Goal: Check status: Check status

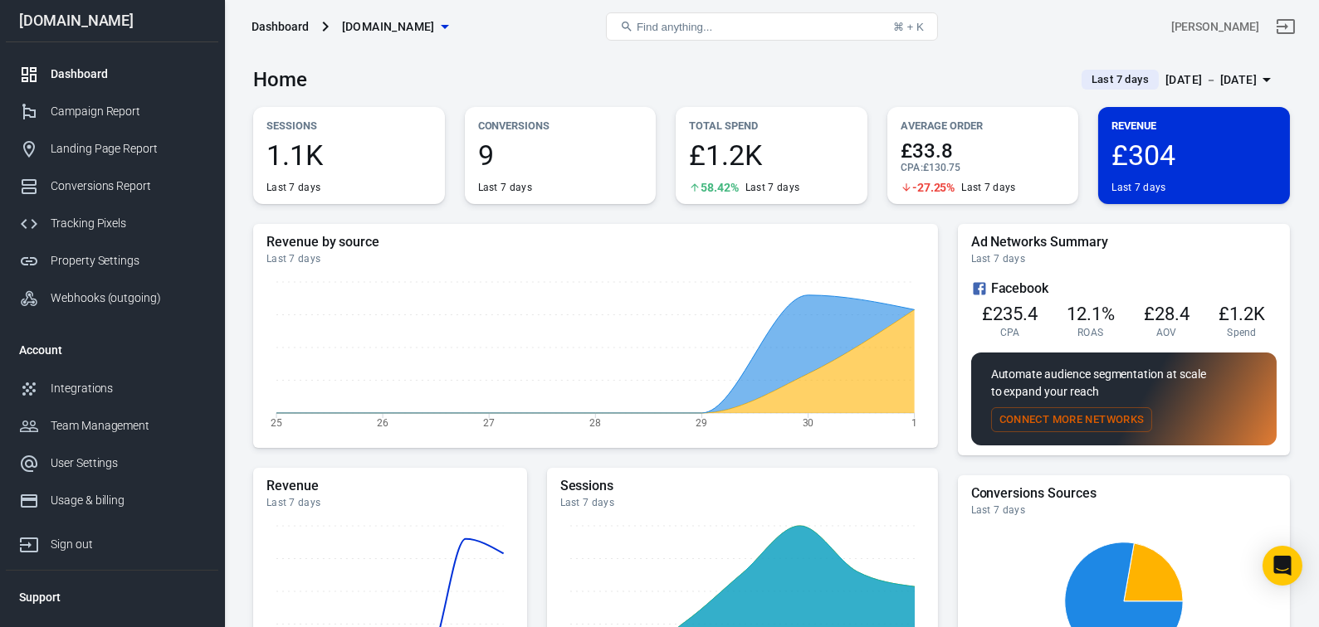
click at [1266, 80] on icon "button" at bounding box center [1266, 80] width 8 height 4
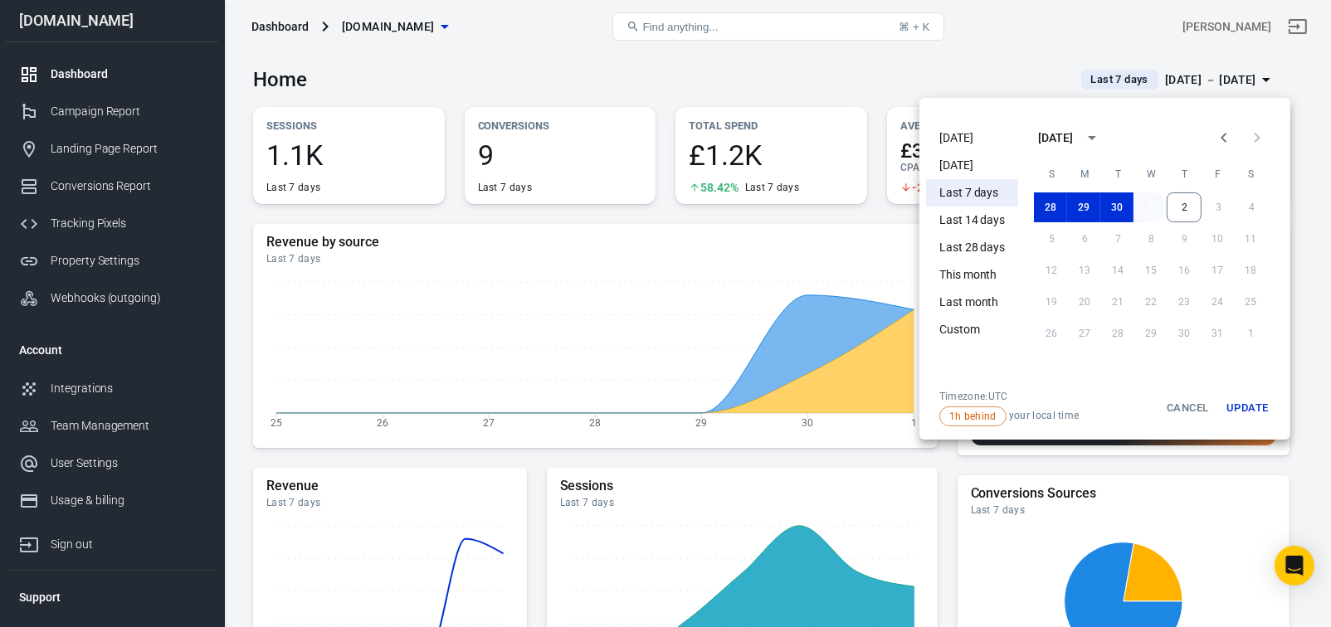
click at [1149, 207] on button "1" at bounding box center [1150, 208] width 33 height 30
click at [1187, 205] on button "2" at bounding box center [1184, 208] width 35 height 30
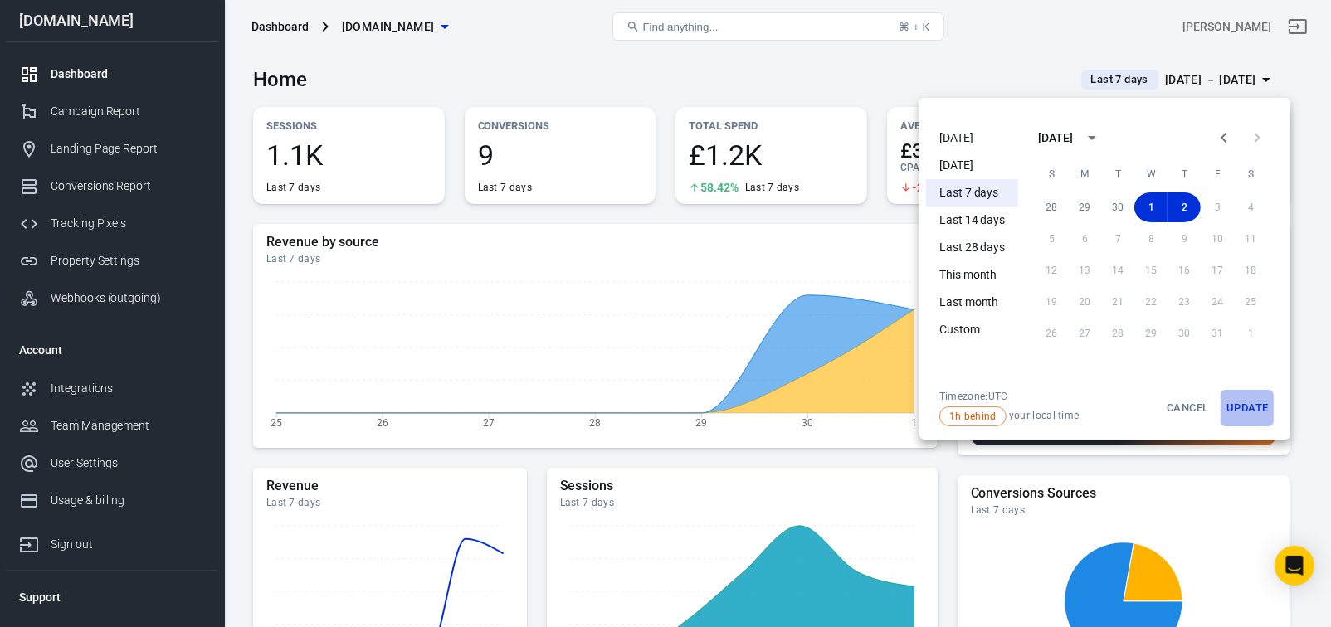
click at [1257, 410] on button "Update" at bounding box center [1247, 408] width 53 height 37
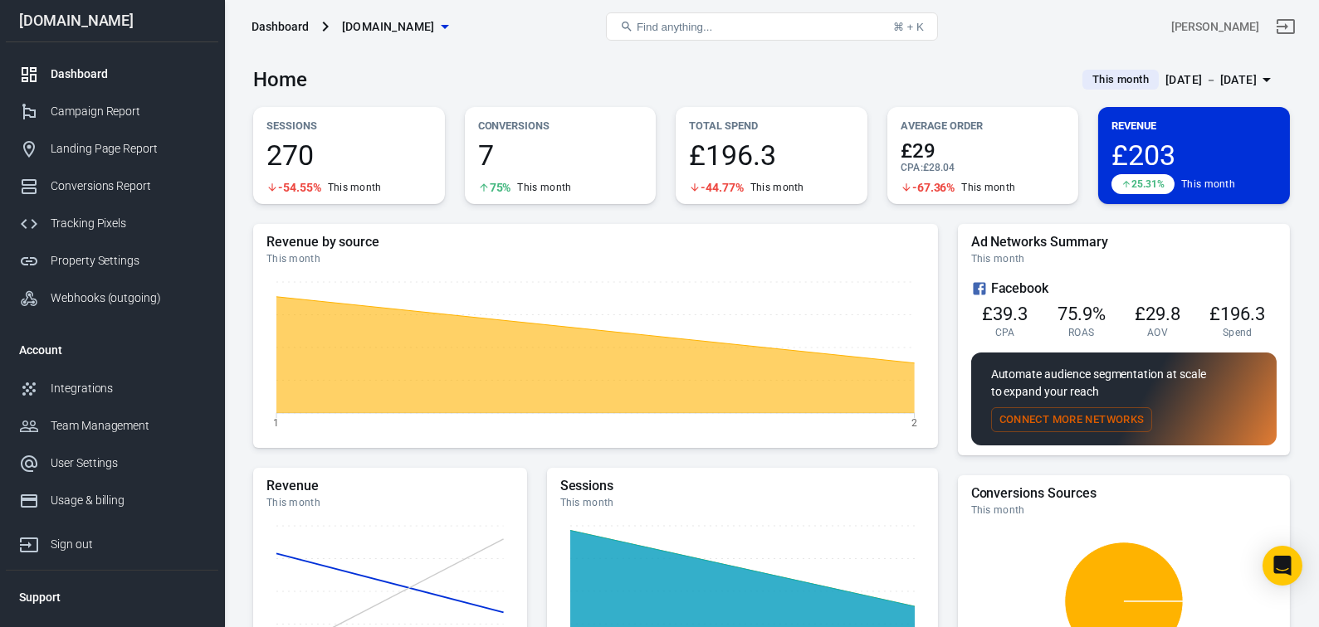
click at [1266, 80] on icon "button" at bounding box center [1266, 80] width 8 height 4
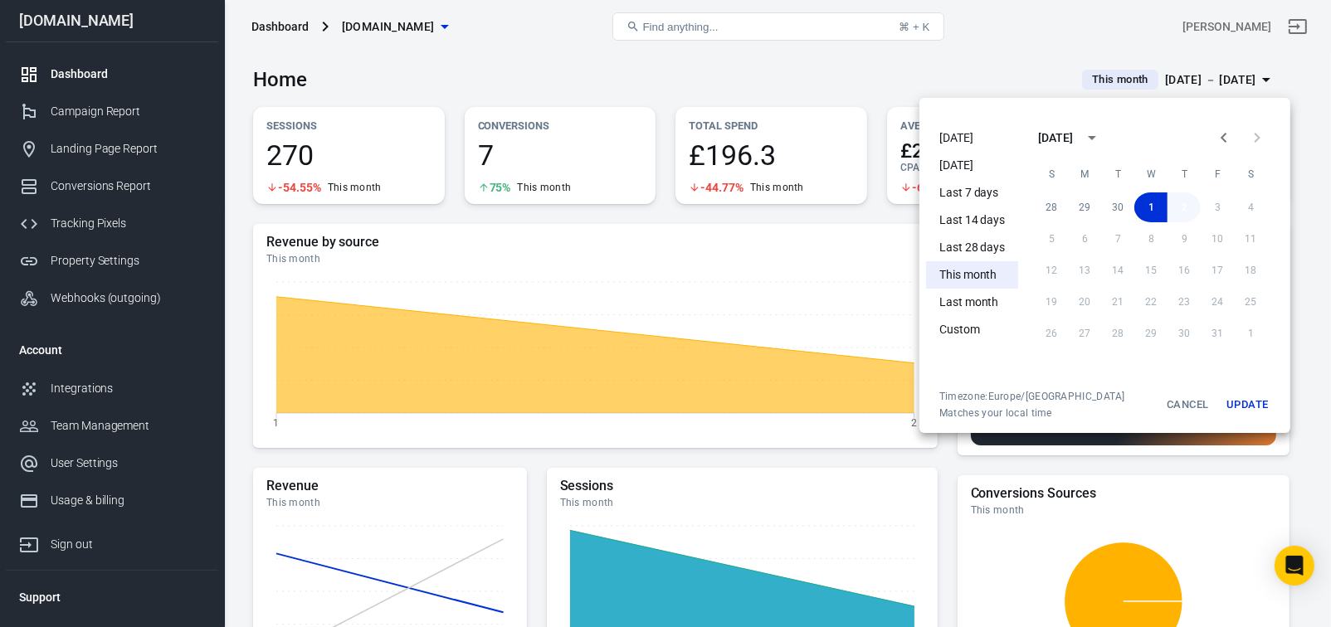
click at [1182, 203] on button "2" at bounding box center [1184, 208] width 33 height 30
click at [1254, 406] on button "Update" at bounding box center [1247, 405] width 53 height 30
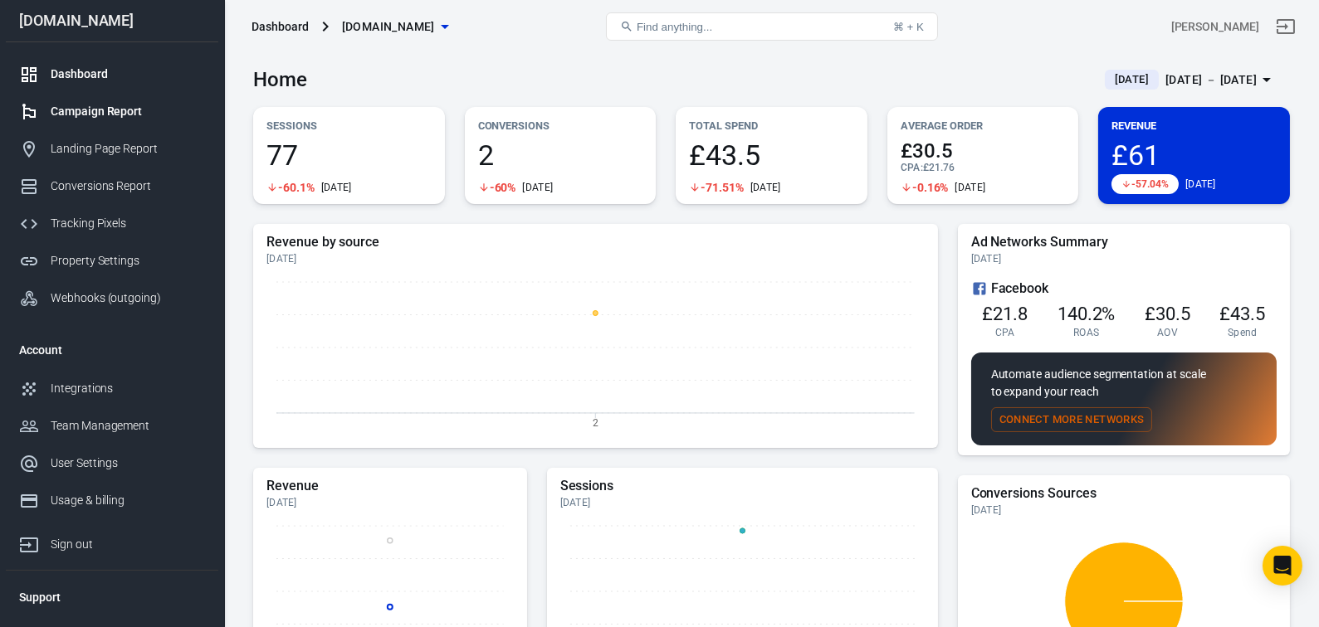
click at [93, 110] on div "Campaign Report" at bounding box center [128, 111] width 154 height 17
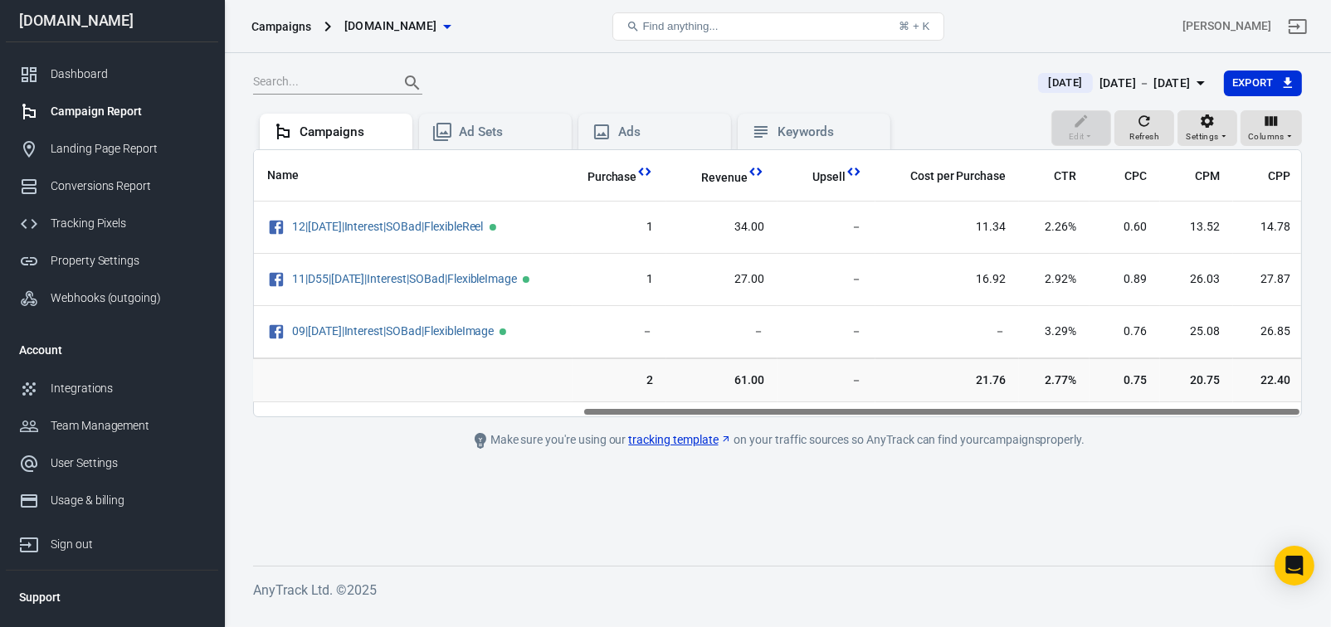
scroll to position [0, 480]
drag, startPoint x: 442, startPoint y: 419, endPoint x: 797, endPoint y: 439, distance: 354.9
click at [797, 439] on main "[DATE] [DATE] － [DATE] Export Edit Refresh Settings Columns Campaigns Ad Sets A…" at bounding box center [777, 305] width 1049 height 470
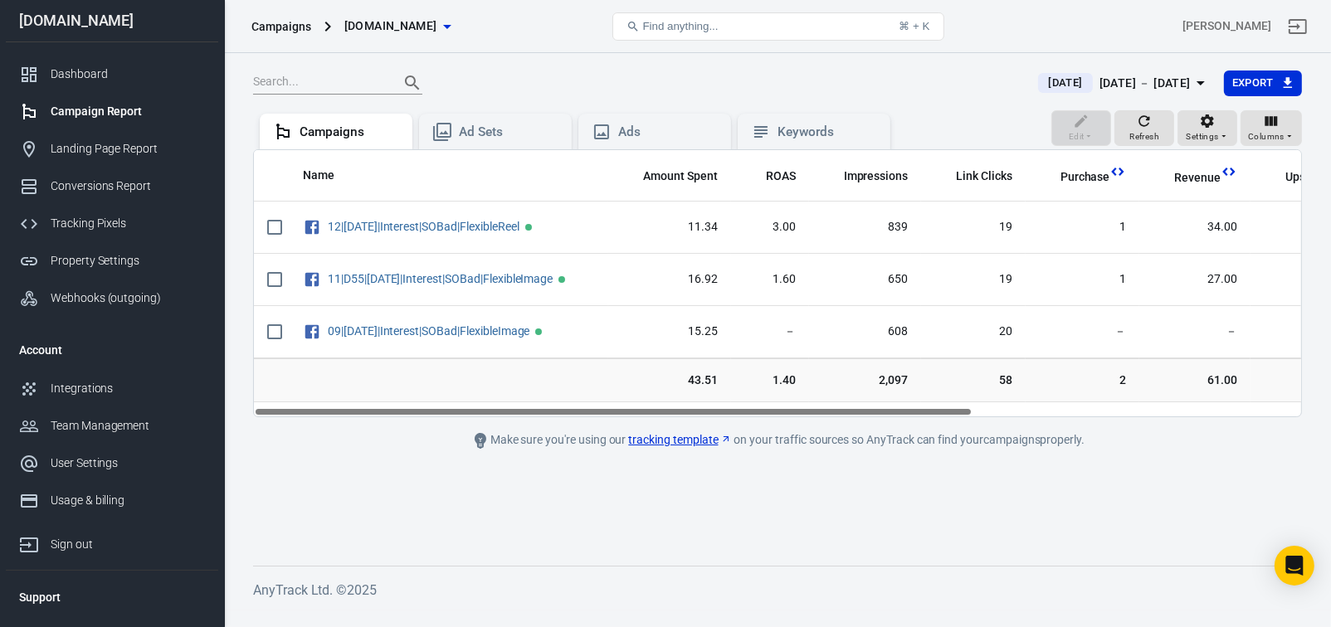
scroll to position [0, 0]
drag, startPoint x: 620, startPoint y: 419, endPoint x: 288, endPoint y: 437, distance: 332.4
click at [288, 437] on main "[DATE] [DATE] － [DATE] Export Edit Refresh Settings Columns Campaigns Ad Sets A…" at bounding box center [777, 305] width 1049 height 470
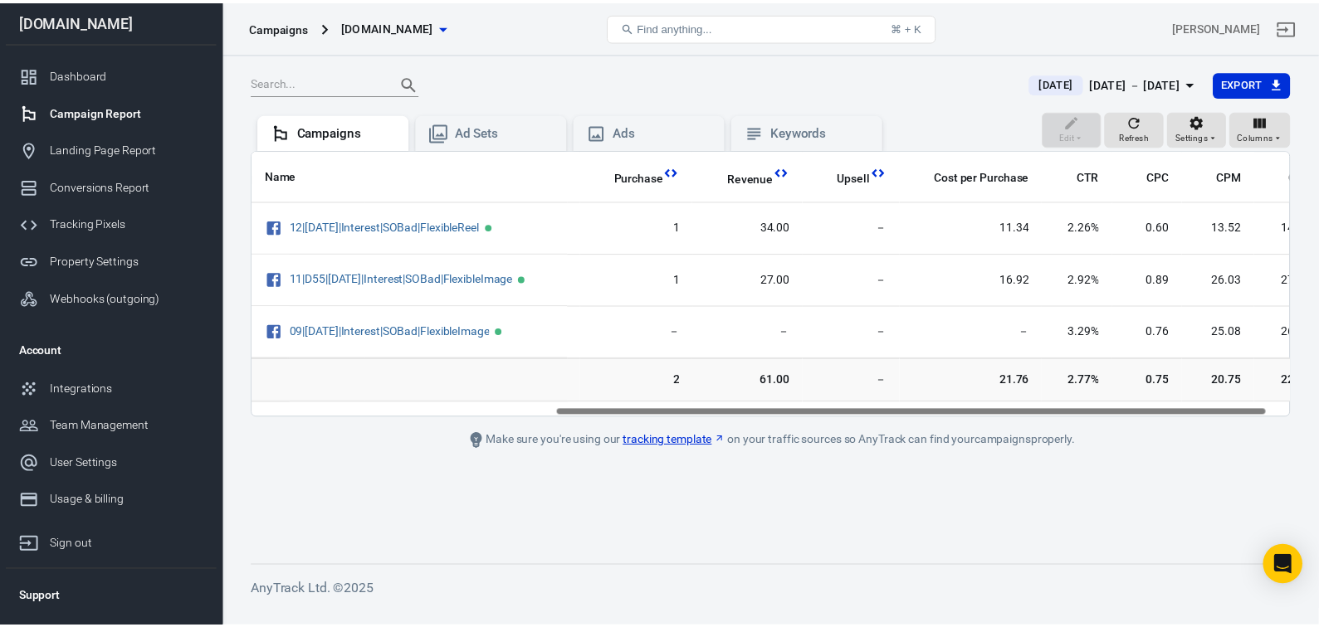
scroll to position [0, 480]
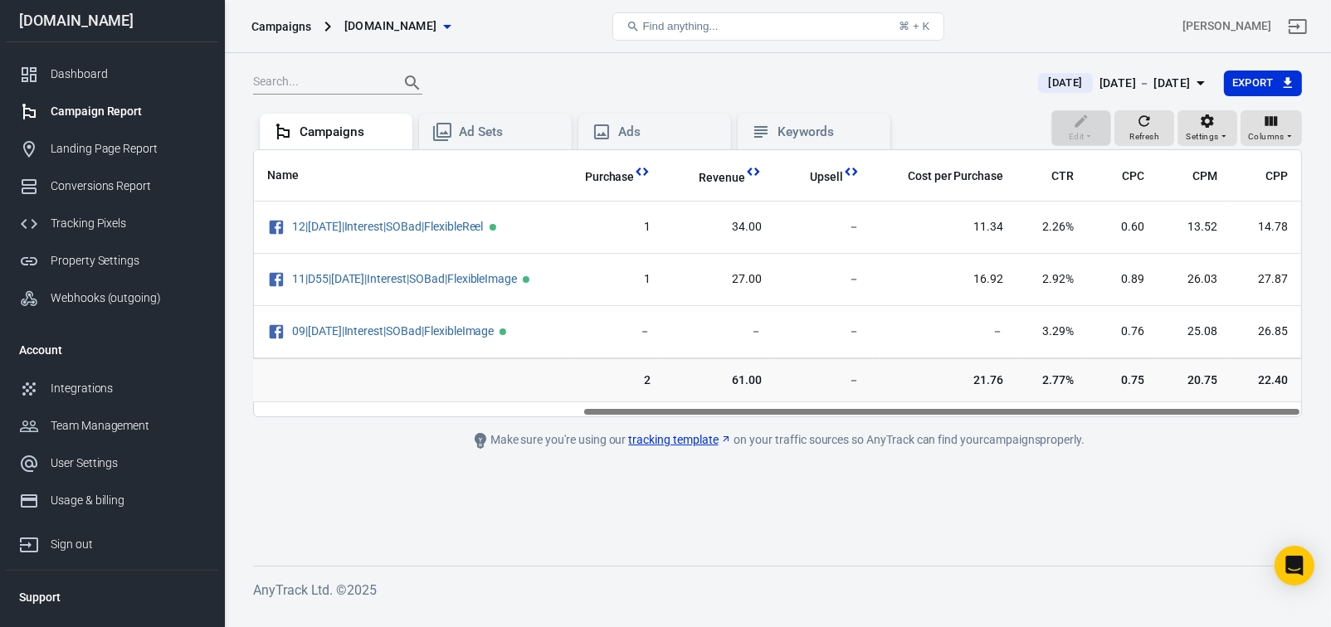
drag, startPoint x: 689, startPoint y: 419, endPoint x: 1058, endPoint y: 402, distance: 369.7
click at [1058, 402] on div "Name Amount Spent ROAS Impressions Link Clicks Purchase Revenue Upsell Cost per…" at bounding box center [777, 283] width 1049 height 268
click at [505, 142] on div "Ad Sets" at bounding box center [495, 132] width 126 height 20
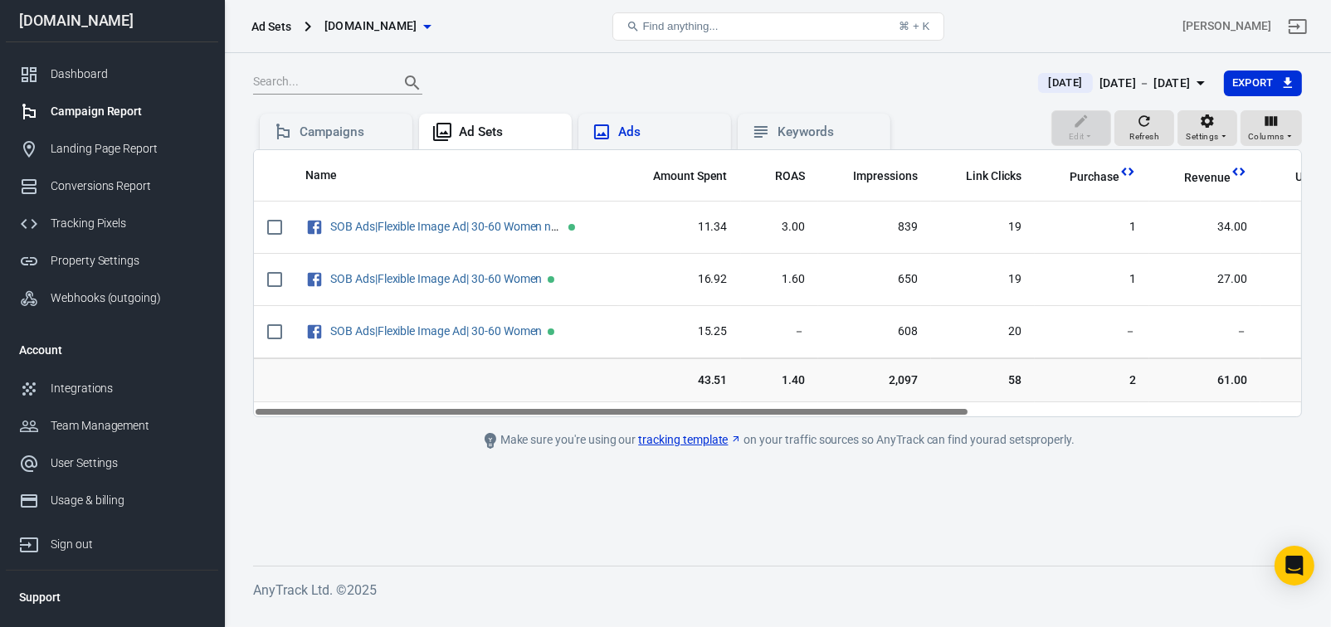
click at [637, 141] on div "Ads" at bounding box center [668, 132] width 100 height 17
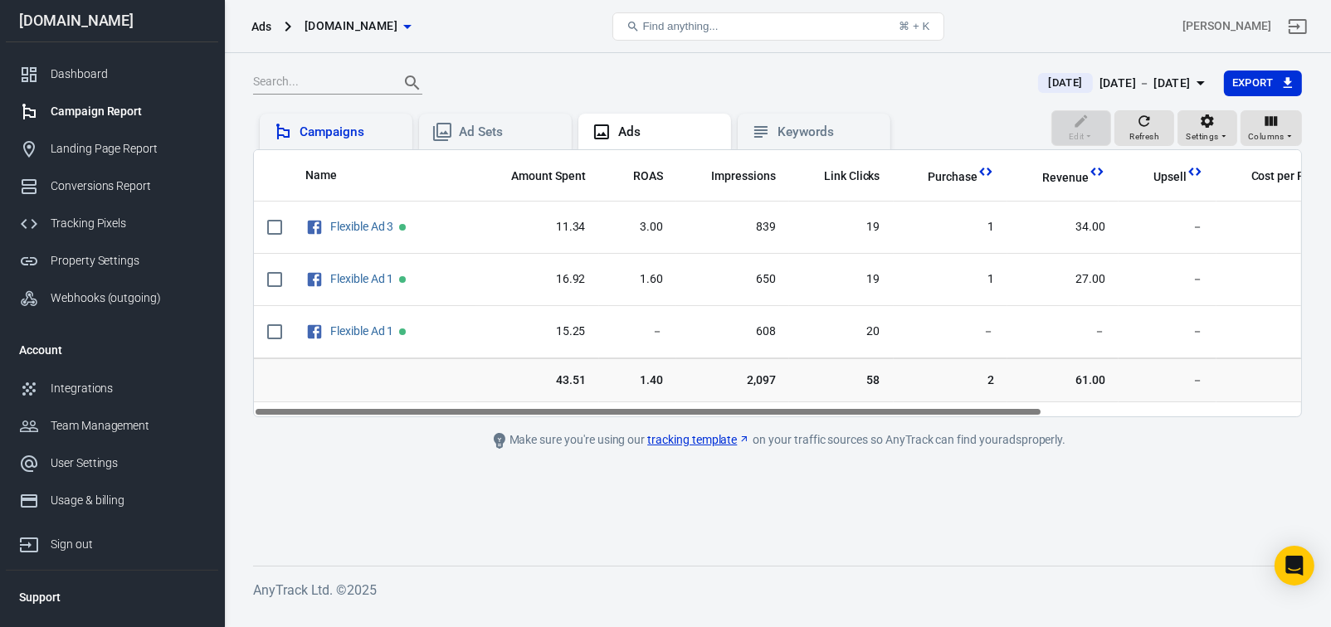
click at [336, 142] on div "Campaigns" at bounding box center [336, 132] width 126 height 20
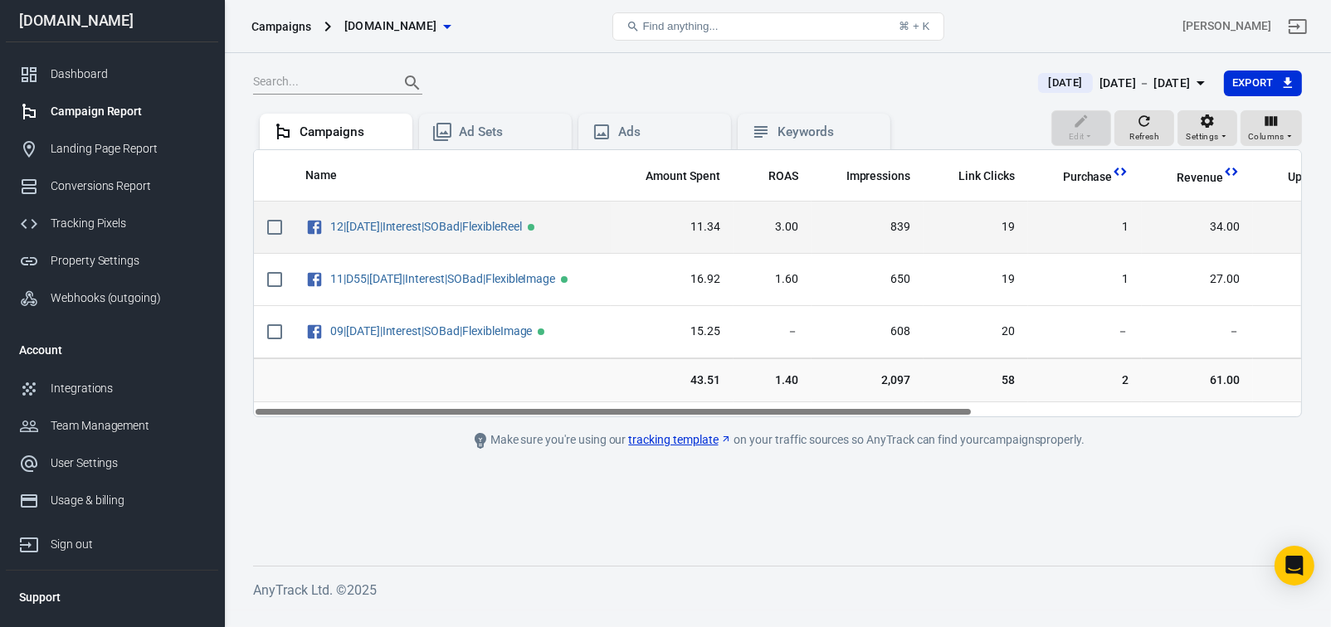
click at [271, 244] on input "scrollable content" at bounding box center [274, 227] width 35 height 35
checkbox input "true"
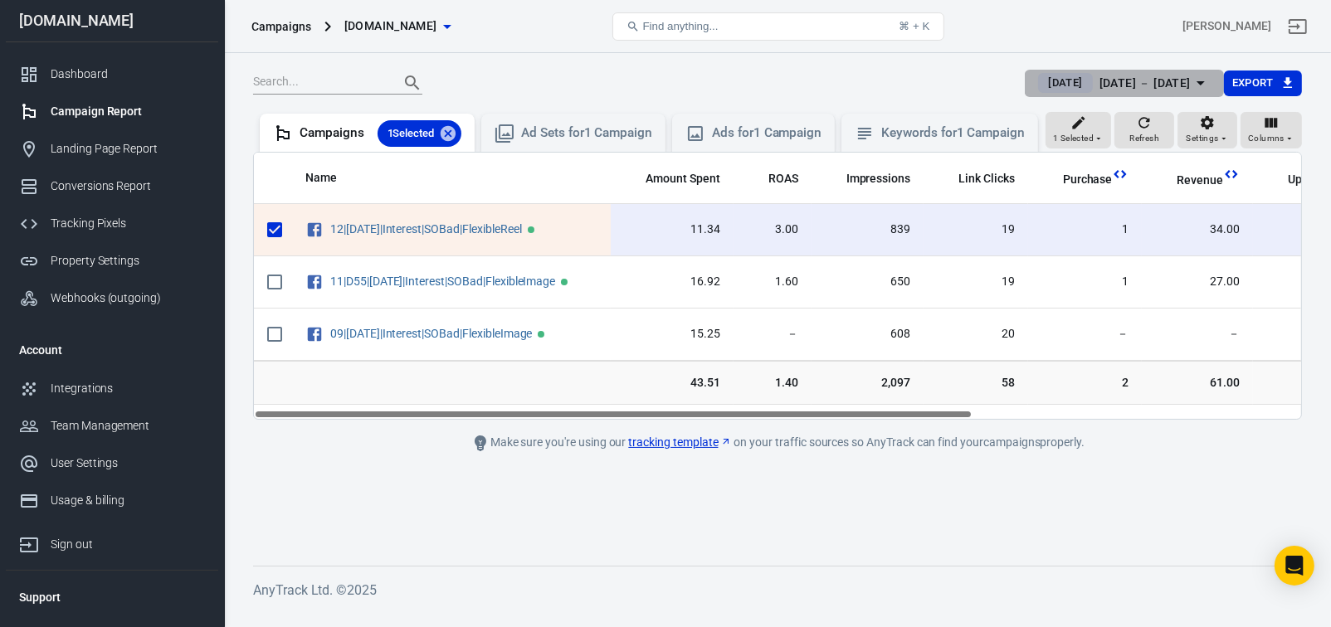
click at [1197, 85] on icon "button" at bounding box center [1201, 83] width 8 height 4
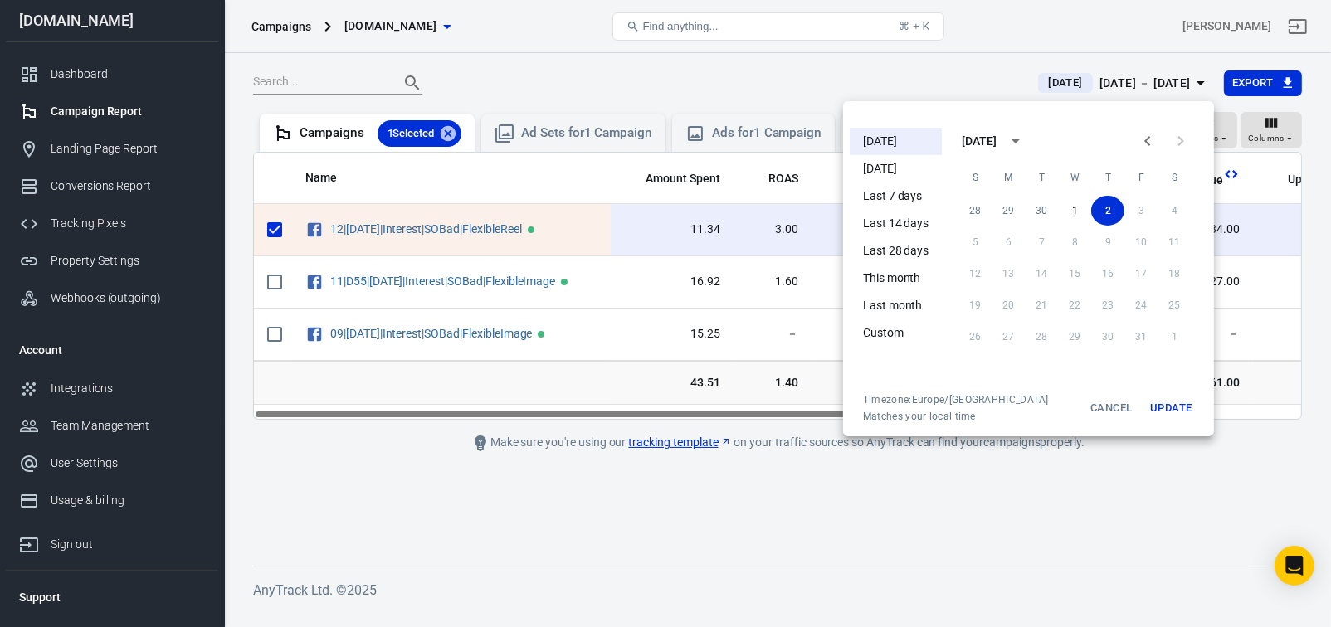
click at [885, 194] on li "Last 7 days" at bounding box center [896, 196] width 92 height 27
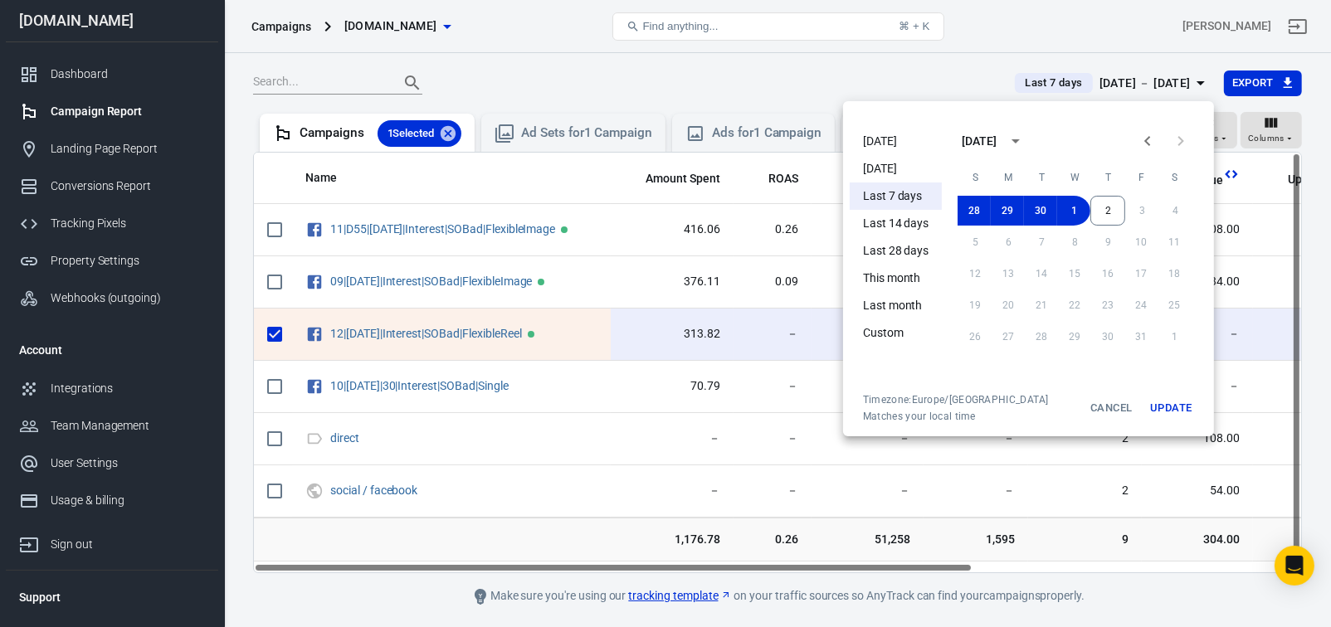
drag, startPoint x: 1170, startPoint y: 406, endPoint x: 1153, endPoint y: 406, distance: 16.6
click at [1170, 406] on button "Update" at bounding box center [1170, 408] width 53 height 30
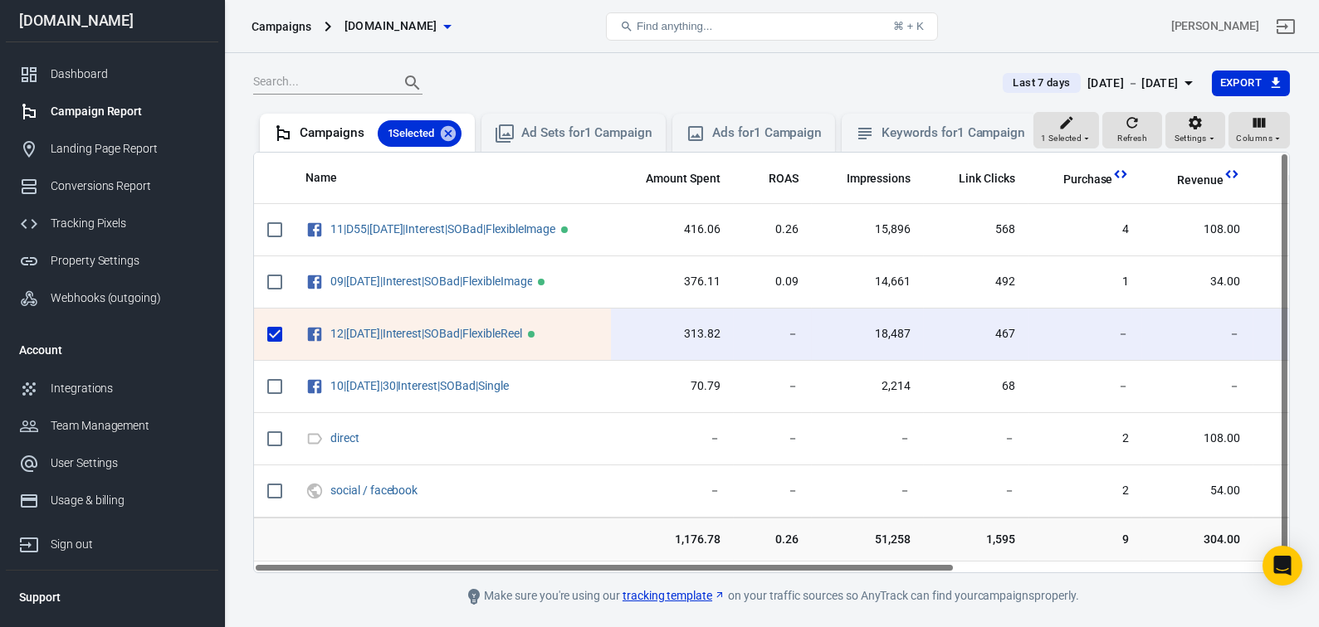
drag, startPoint x: 768, startPoint y: 584, endPoint x: 750, endPoint y: 591, distance: 19.4
click at [751, 593] on main "Last 7 days [DATE] － [DATE] Export 1 Selected Refresh Settings Columns Campaign…" at bounding box center [771, 338] width 1036 height 537
click at [1178, 87] on icon "button" at bounding box center [1188, 83] width 20 height 20
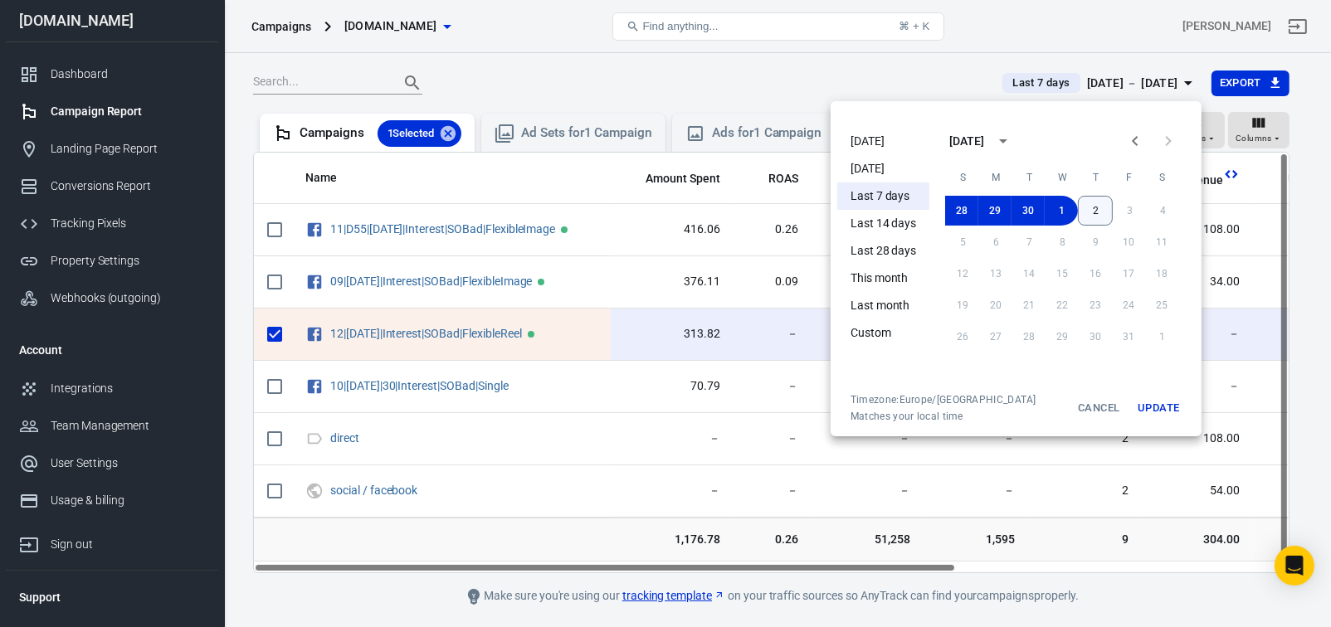
click at [1094, 211] on button "2" at bounding box center [1095, 211] width 35 height 30
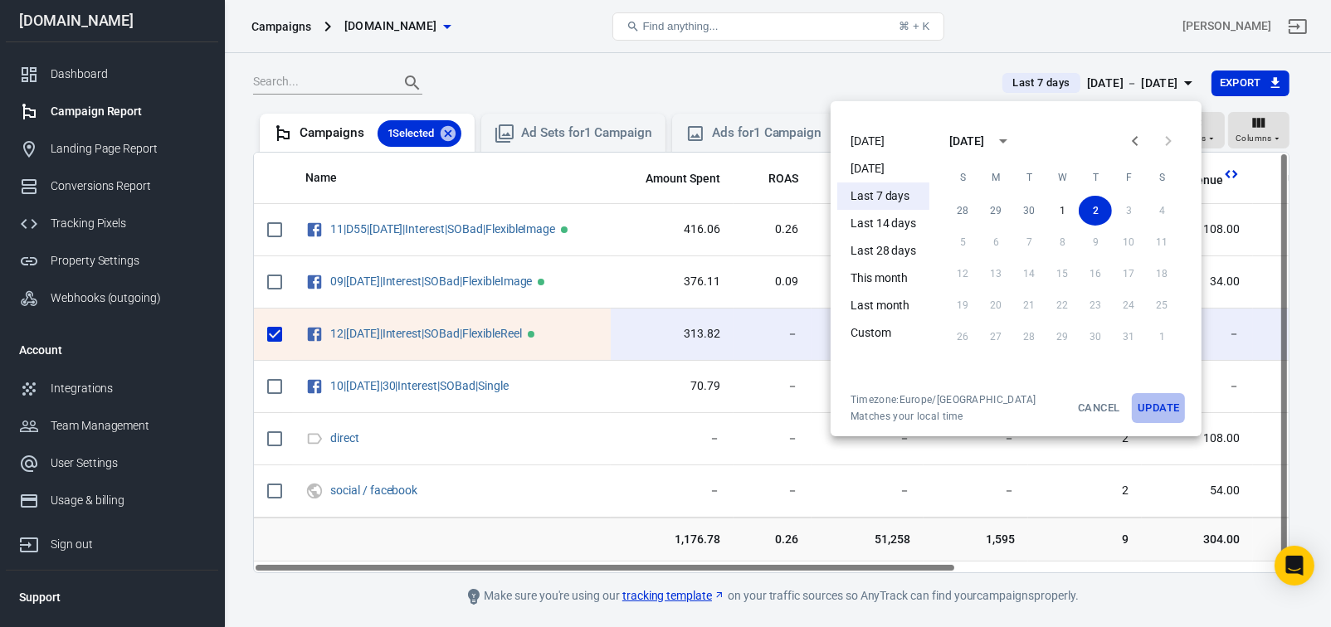
click at [1154, 405] on button "Update" at bounding box center [1158, 408] width 53 height 30
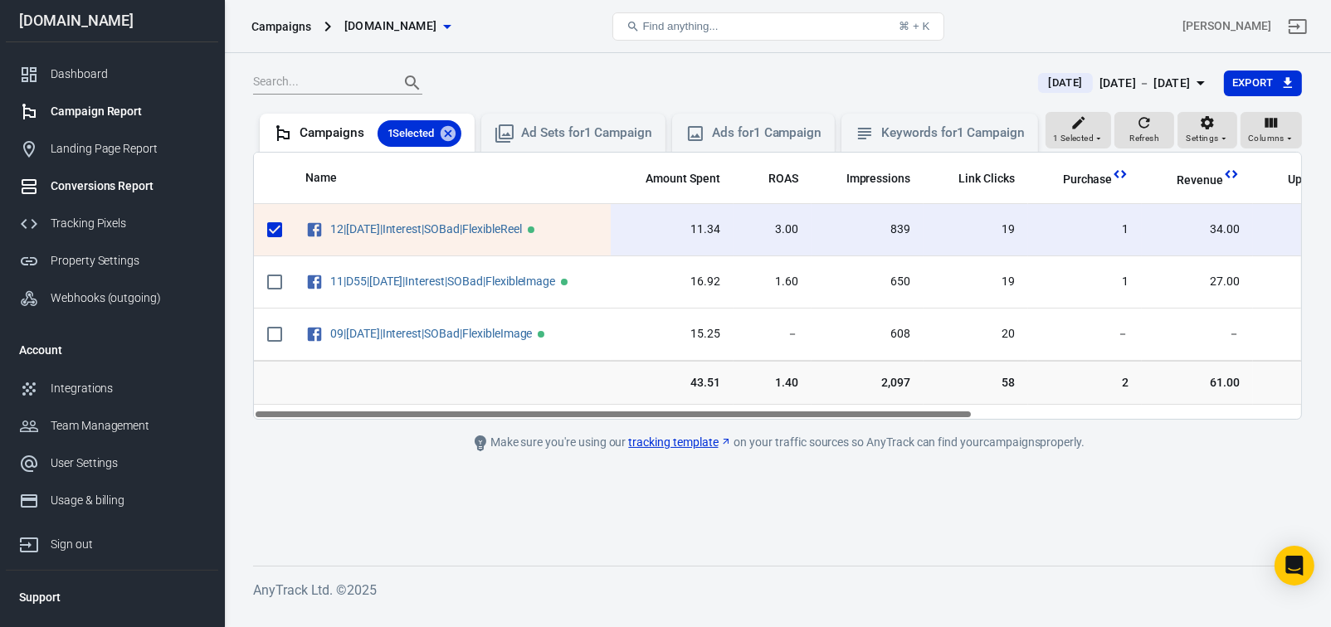
click at [115, 184] on div "Conversions Report" at bounding box center [128, 186] width 154 height 17
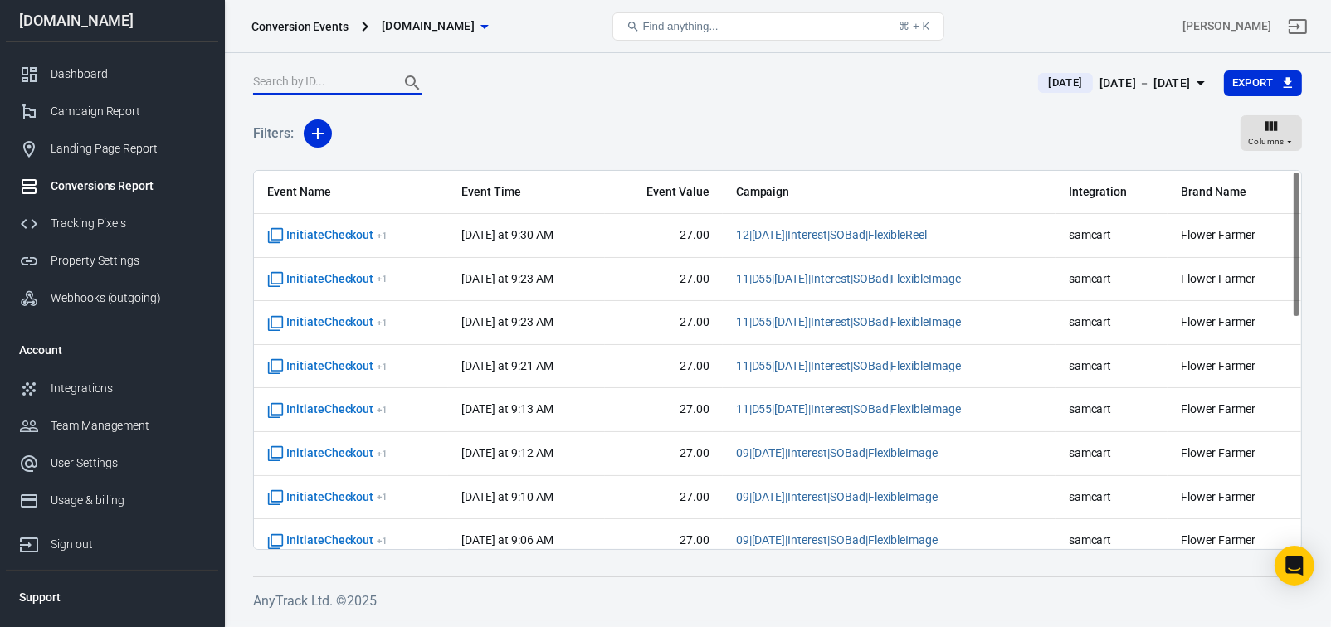
click at [301, 83] on input "text" at bounding box center [319, 83] width 133 height 22
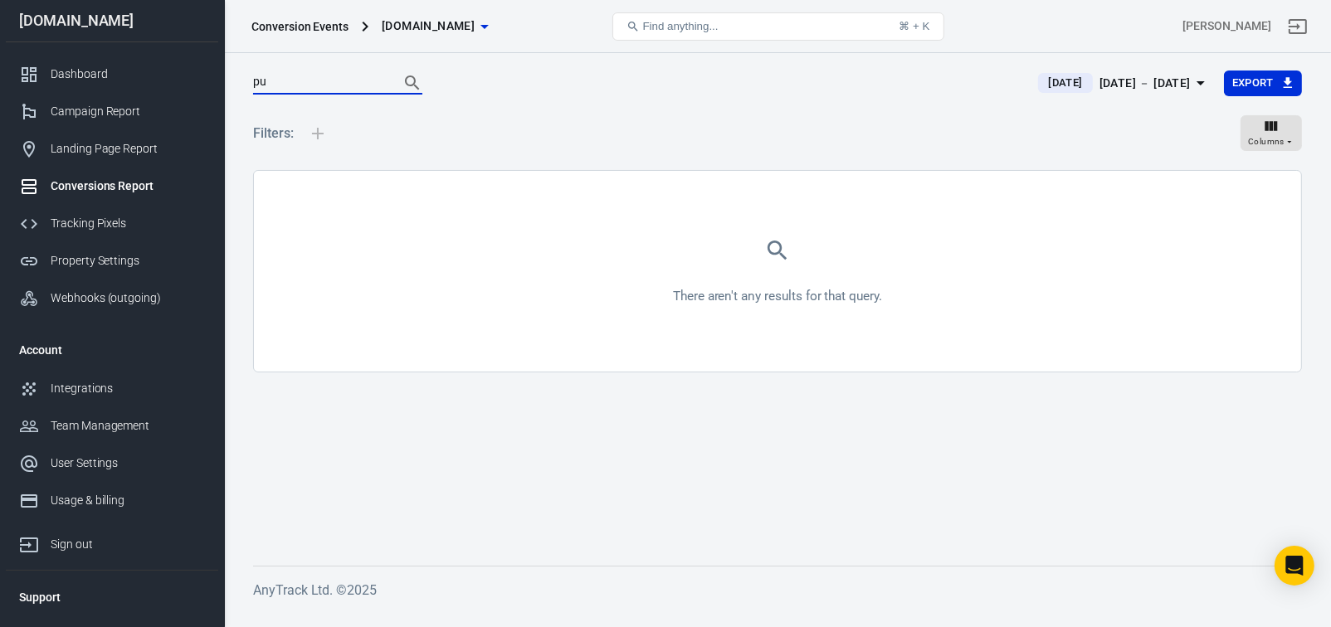
type input "p"
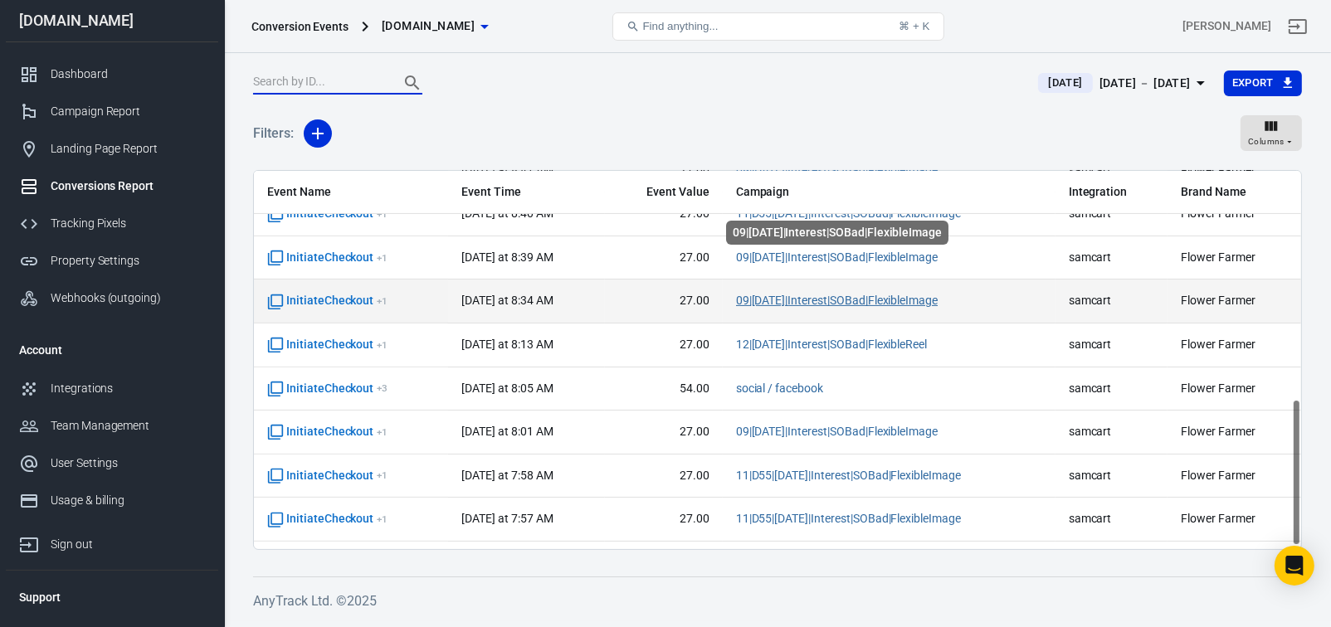
scroll to position [591, 0]
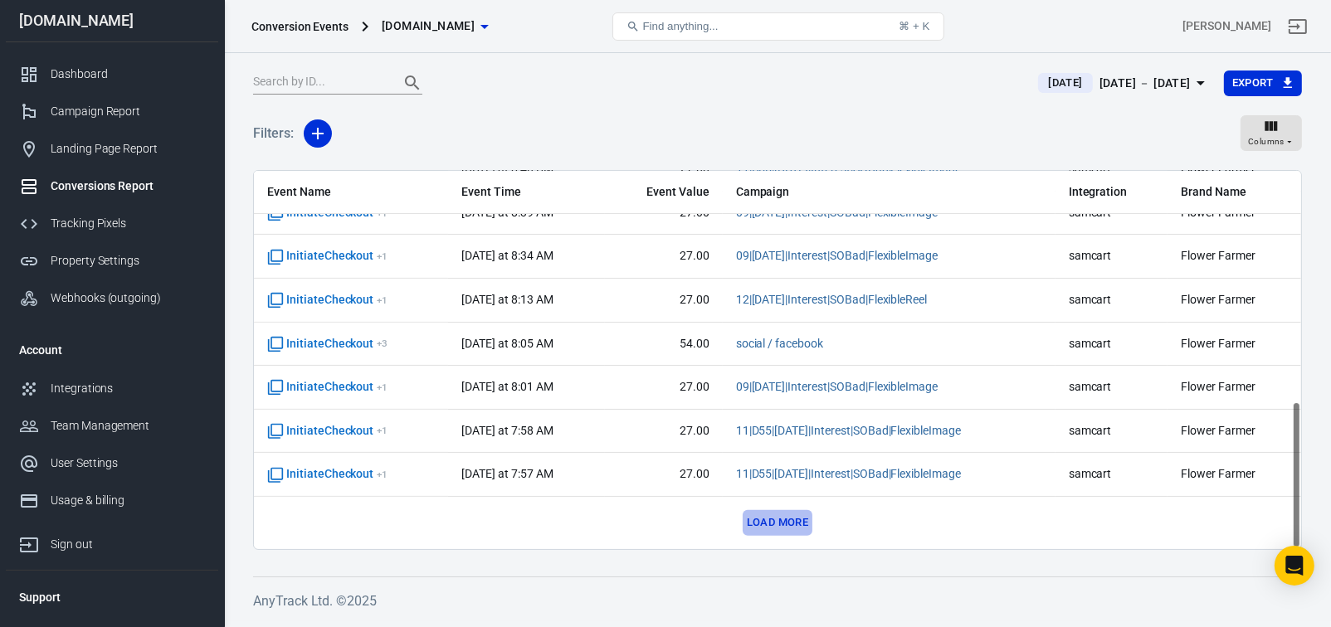
click at [779, 525] on button "Load more" at bounding box center [778, 523] width 70 height 26
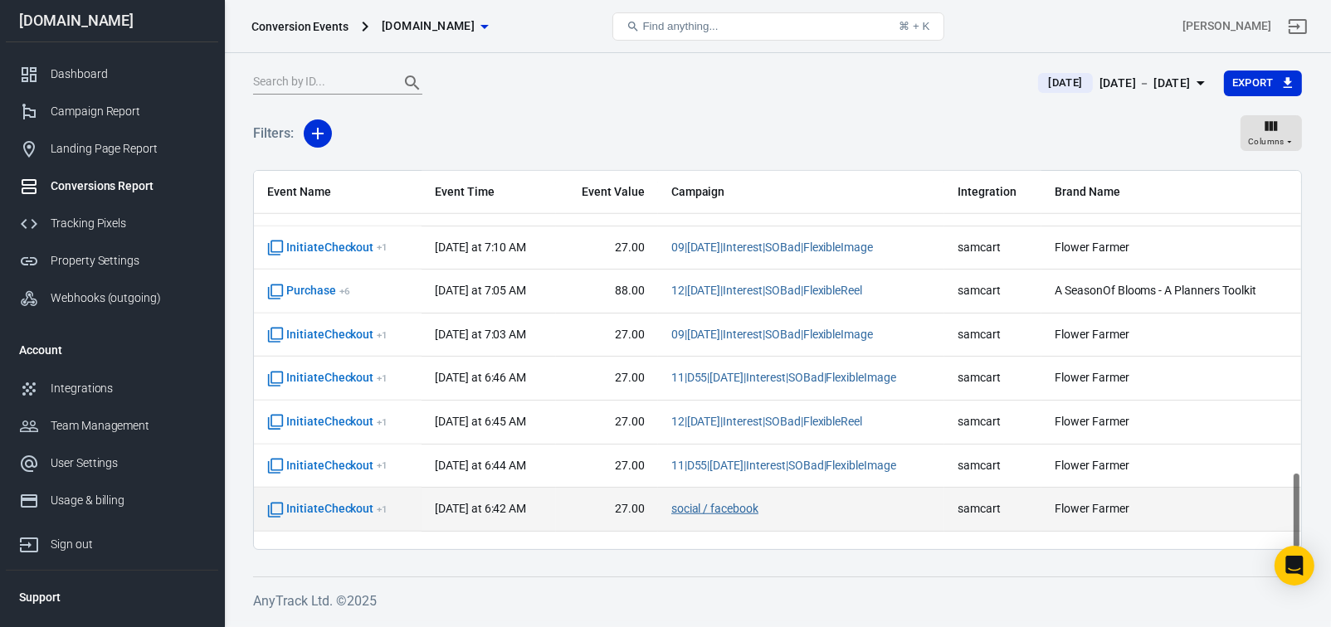
scroll to position [1461, 0]
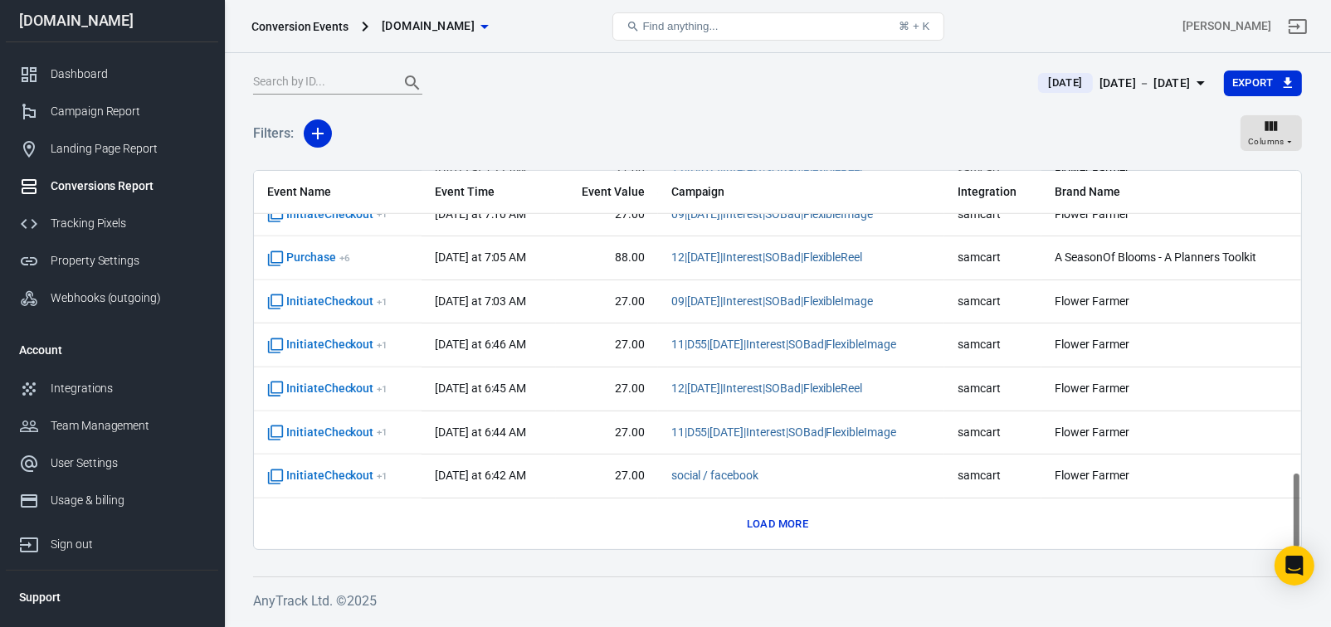
click at [778, 531] on button "Load more" at bounding box center [778, 525] width 70 height 26
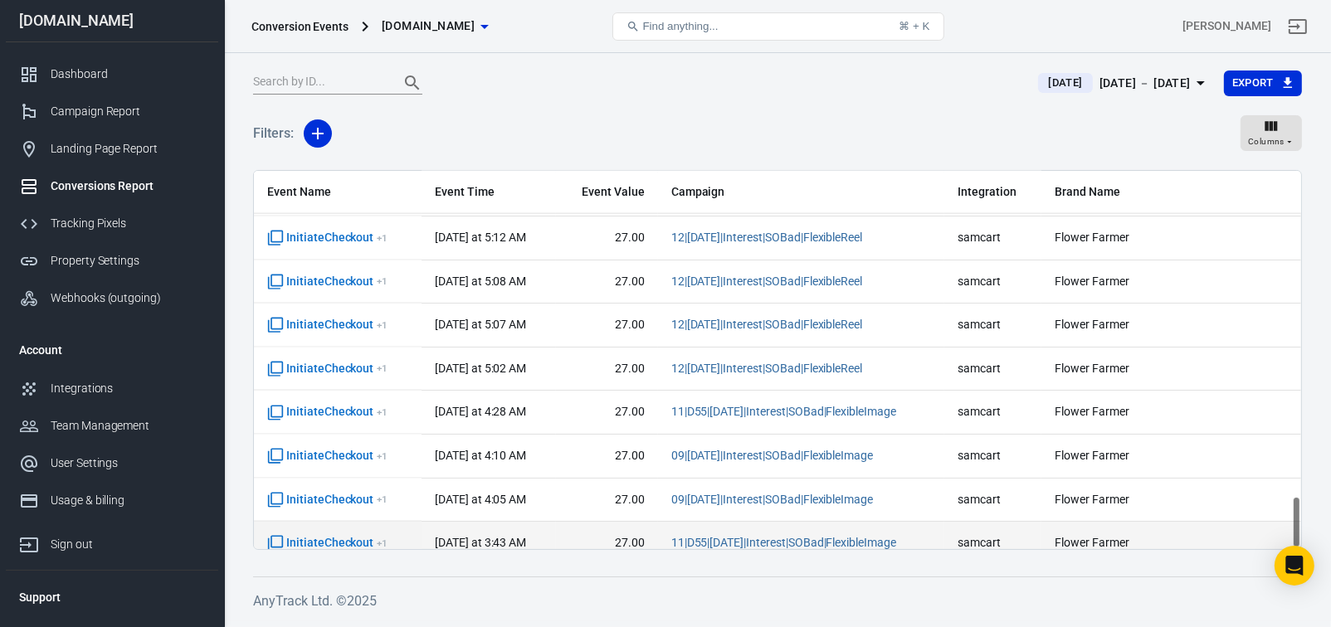
scroll to position [2331, 0]
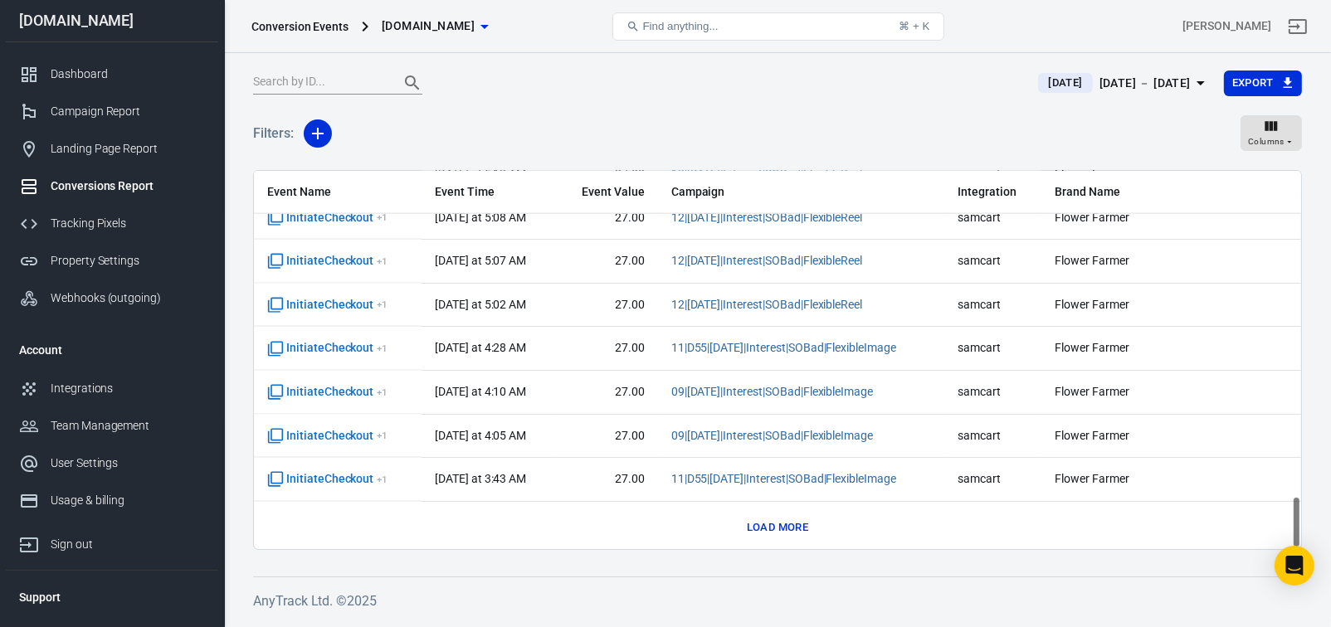
click at [790, 526] on button "Load more" at bounding box center [778, 528] width 70 height 26
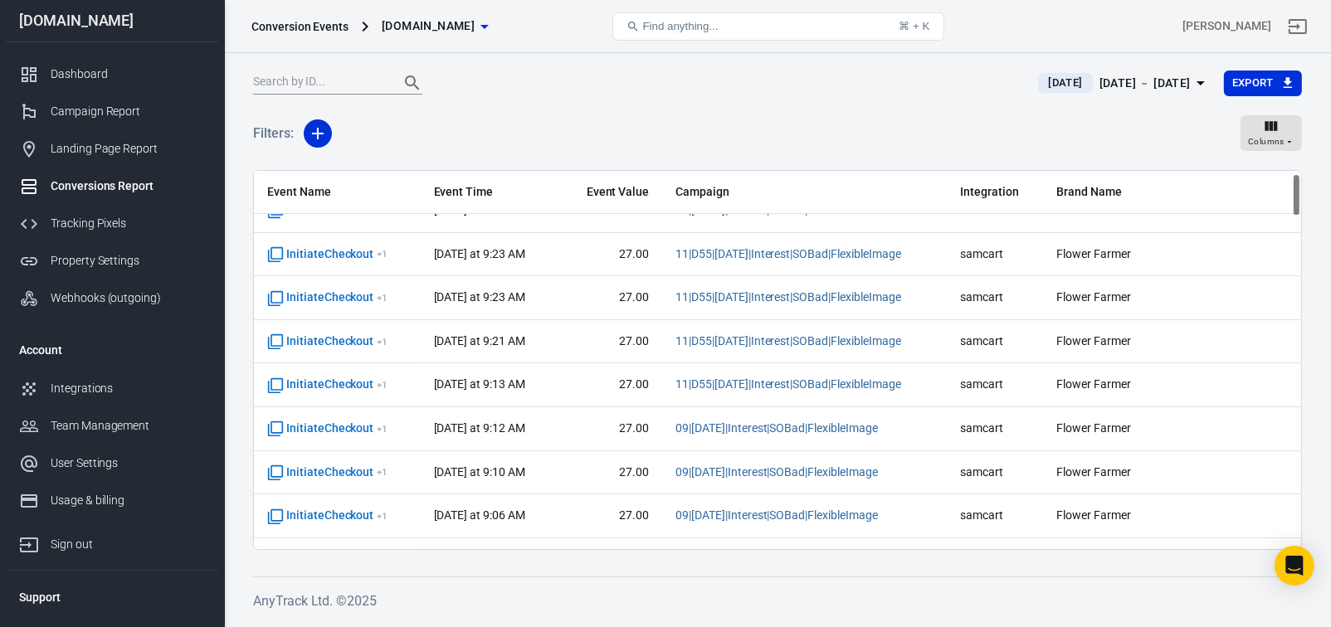
scroll to position [0, 0]
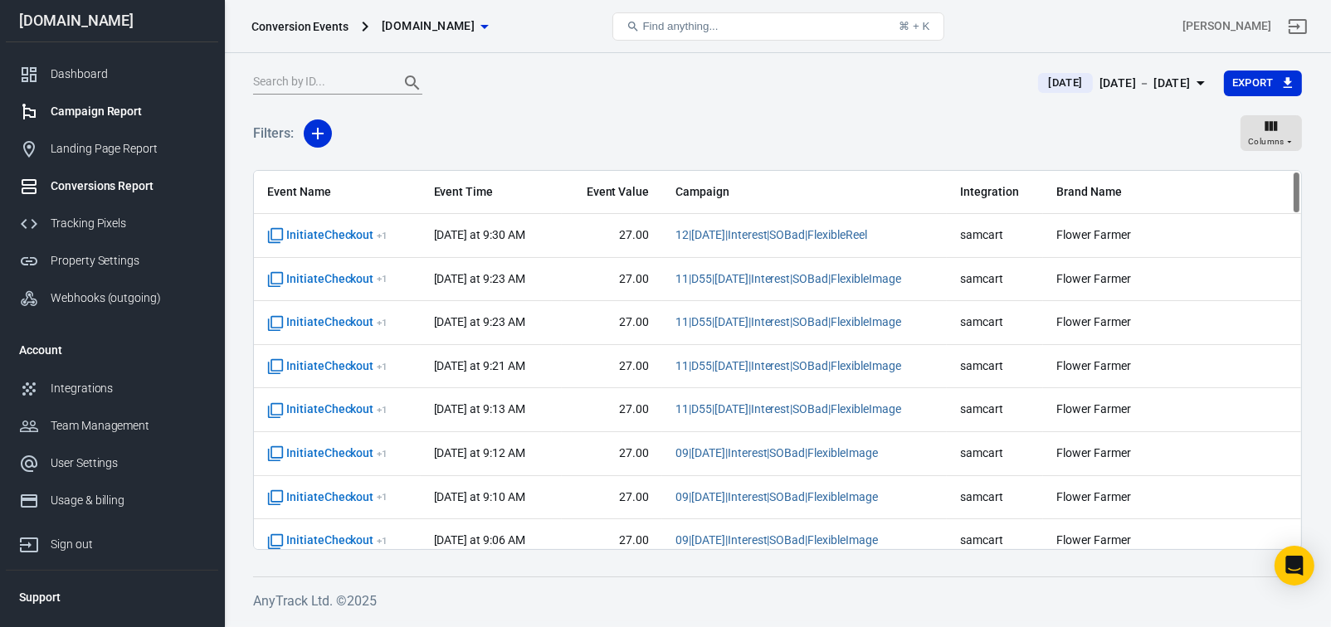
click at [90, 113] on div "Campaign Report" at bounding box center [128, 111] width 154 height 17
